Goal: Information Seeking & Learning: Learn about a topic

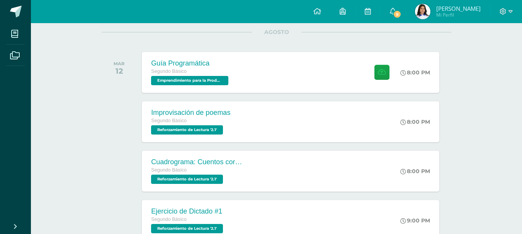
scroll to position [98, 0]
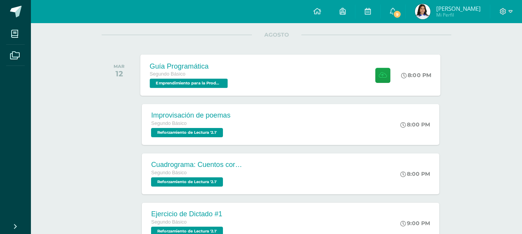
click at [286, 69] on div "Guía Programática Segundo Básico Emprendimiento para la Productividad '2.1' 8:0…" at bounding box center [291, 74] width 300 height 41
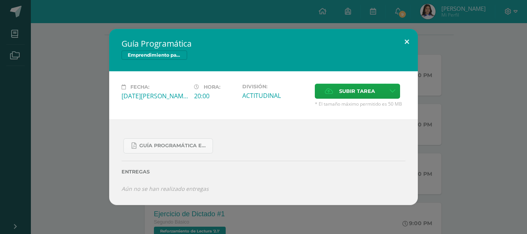
click at [404, 43] on button at bounding box center [407, 42] width 22 height 26
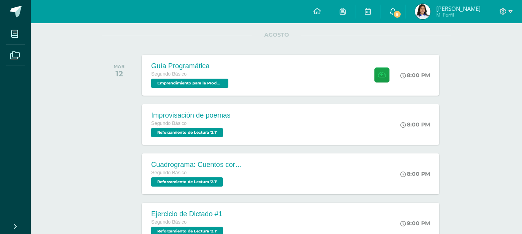
click at [401, 11] on span "9" at bounding box center [397, 14] width 8 height 8
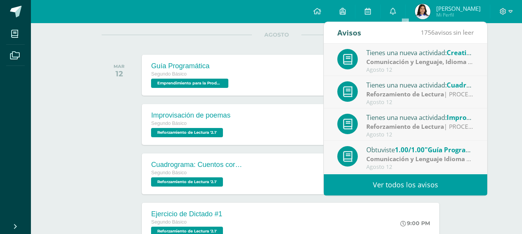
click at [452, 59] on strong "Comunicación y Lenguaje, Idioma Extranjero" at bounding box center [432, 62] width 133 height 8
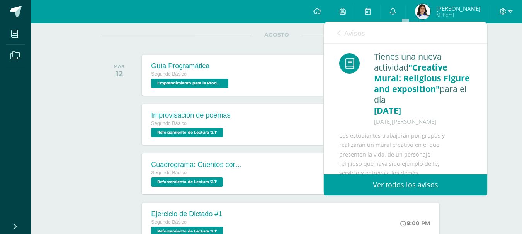
click at [339, 30] on icon at bounding box center [338, 33] width 3 height 6
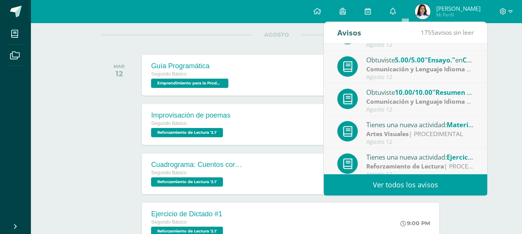
scroll to position [129, 0]
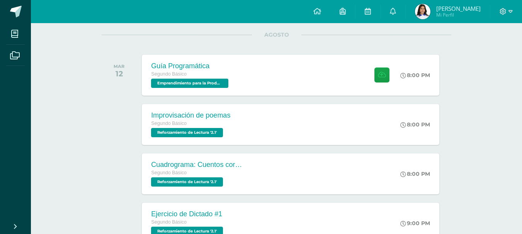
click at [228, 45] on div "AGOSTO [DATE] Guía Programática Segundo Básico Emprendimiento para la Productiv…" at bounding box center [276, 66] width 349 height 62
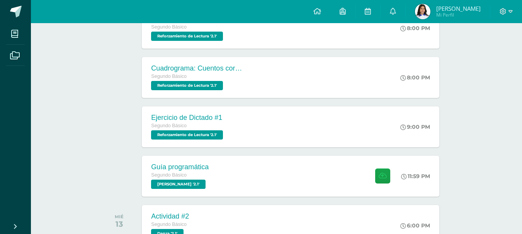
scroll to position [187, 0]
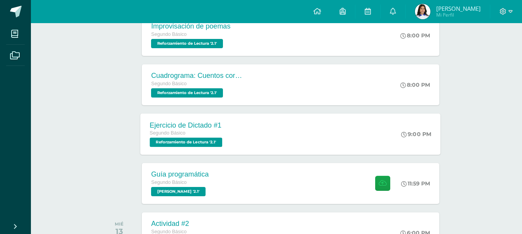
click at [371, 133] on div "Ejercicio de Dictado #1 Segundo Básico Reforzamiento de Lectura '2.1' 9:00 PM E…" at bounding box center [291, 133] width 300 height 41
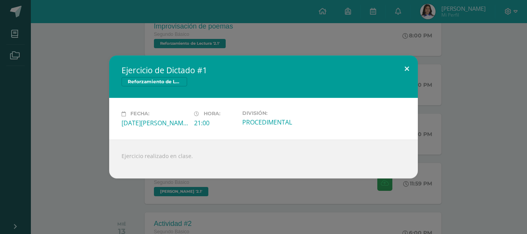
click at [405, 70] on button at bounding box center [407, 69] width 22 height 26
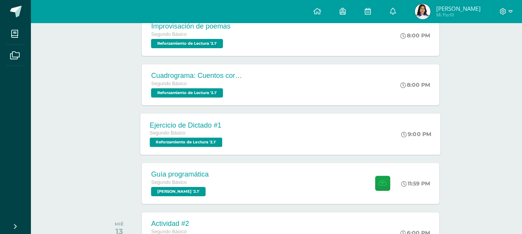
click at [302, 129] on div "Ejercicio de Dictado #1 Segundo Básico Reforzamiento de Lectura '2.1' 9:00 PM E…" at bounding box center [291, 133] width 300 height 41
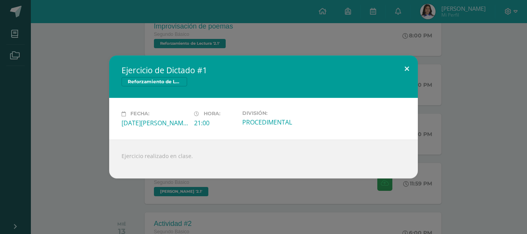
click at [401, 69] on button at bounding box center [407, 69] width 22 height 26
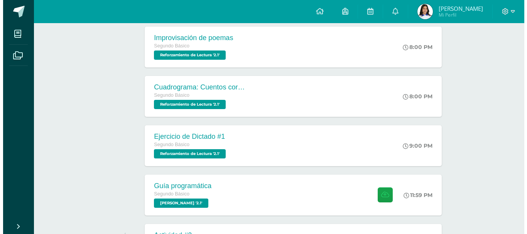
scroll to position [185, 0]
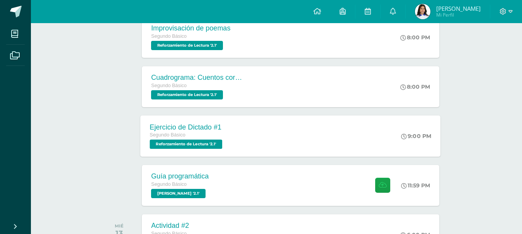
click at [288, 132] on div "Ejercicio de Dictado #1 Segundo Básico Reforzamiento de Lectura '2.1' 9:00 PM E…" at bounding box center [291, 135] width 300 height 41
